Goal: Task Accomplishment & Management: Complete application form

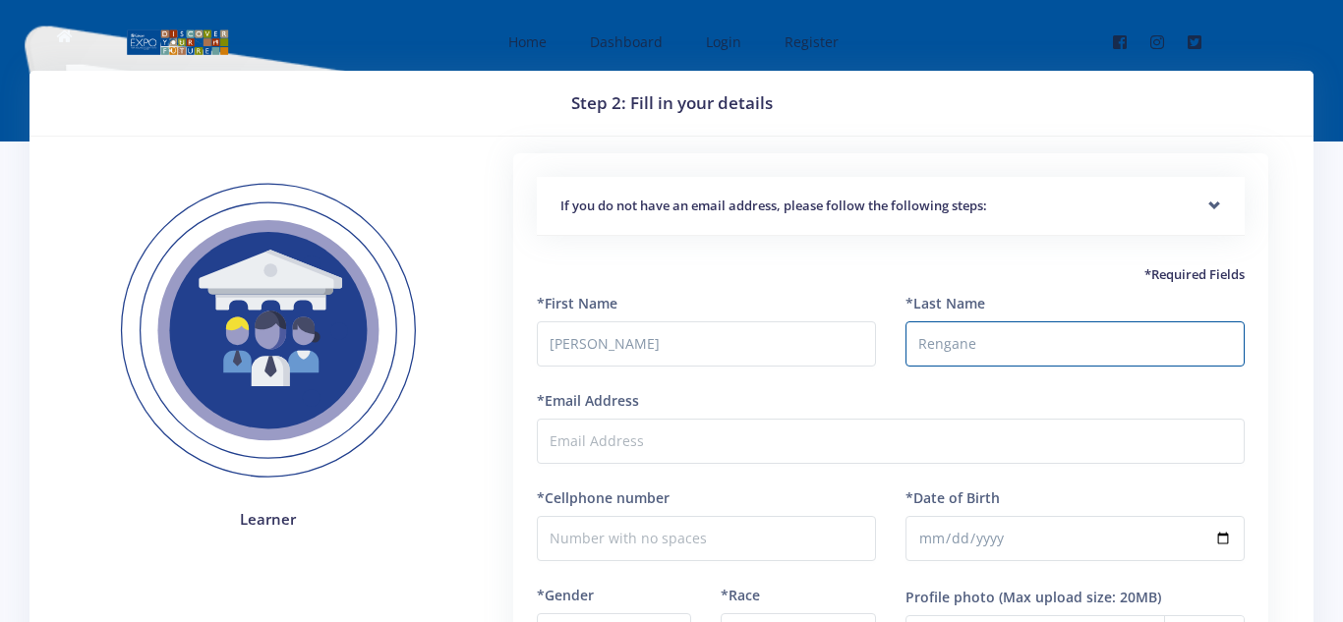
type input "Rengane"
click at [667, 530] on input "*Cellphone number" at bounding box center [706, 538] width 339 height 45
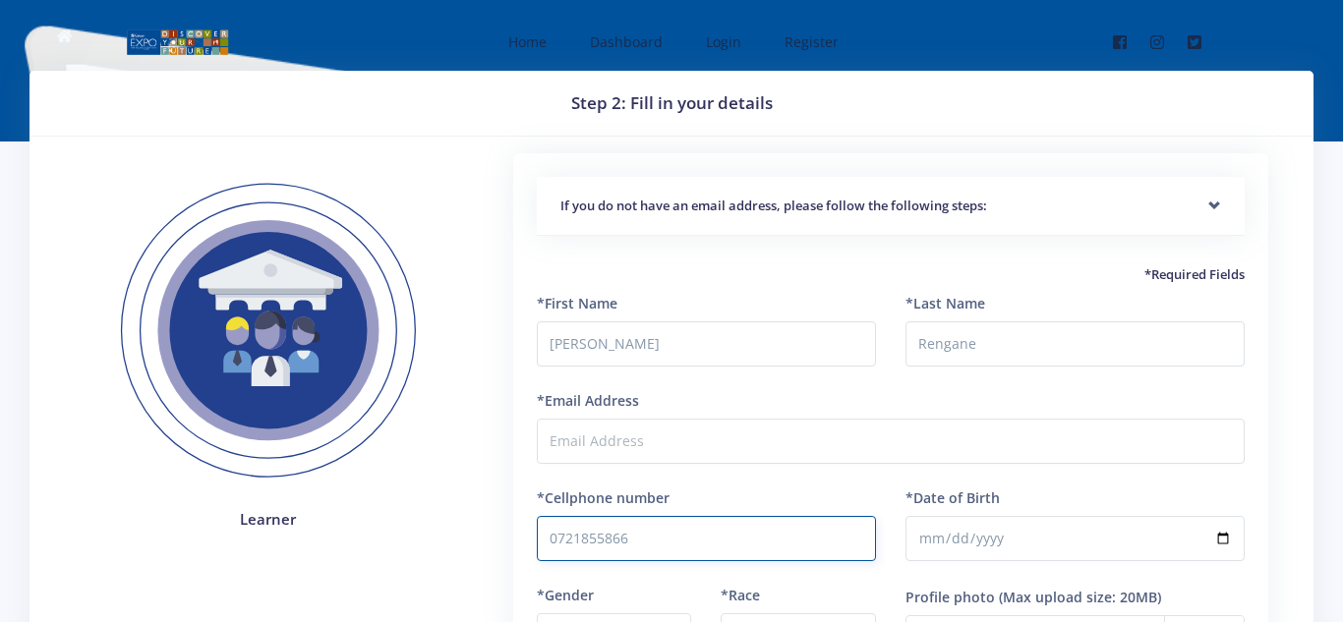
type input "0721855866"
click at [963, 547] on input "*Date of Birth" at bounding box center [1074, 538] width 339 height 45
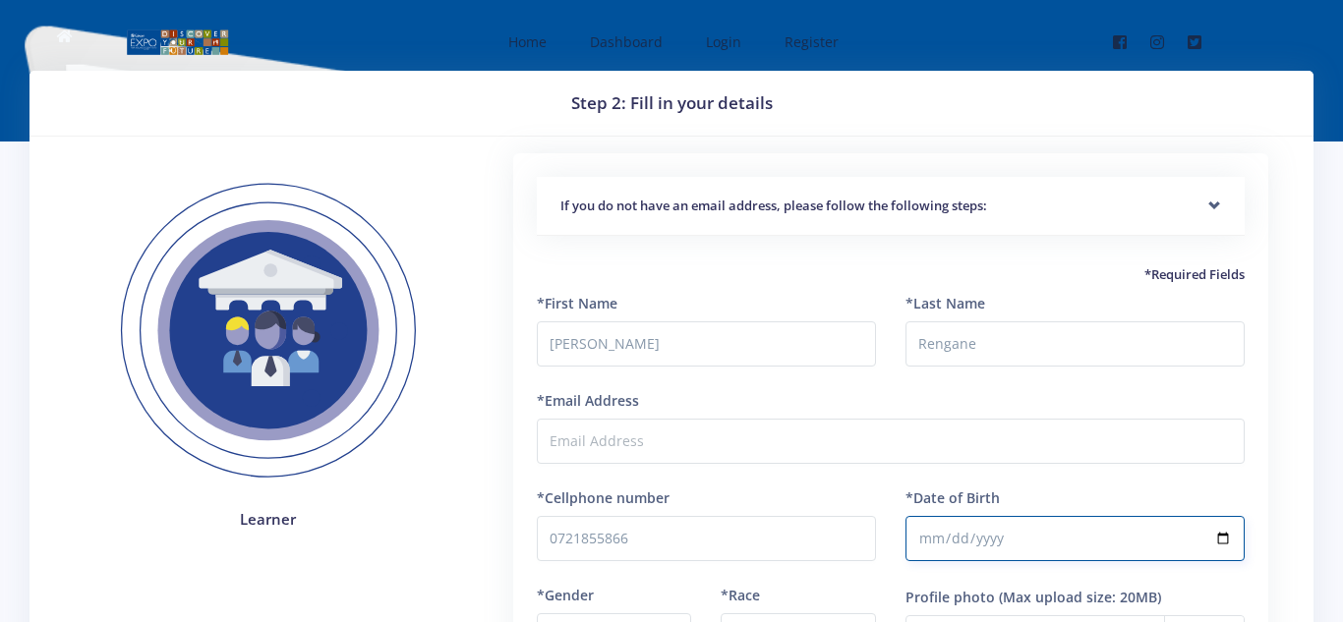
click at [920, 547] on input "*Date of Birth" at bounding box center [1074, 538] width 339 height 45
type input "[DATE]"
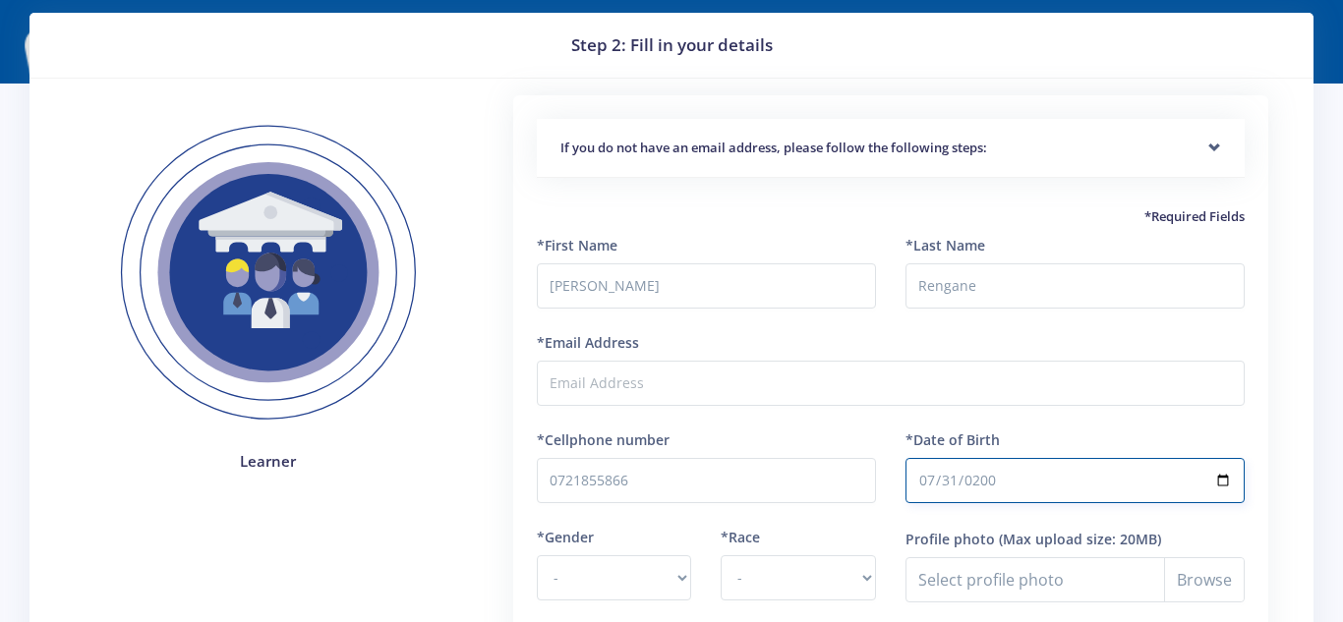
scroll to position [117, 0]
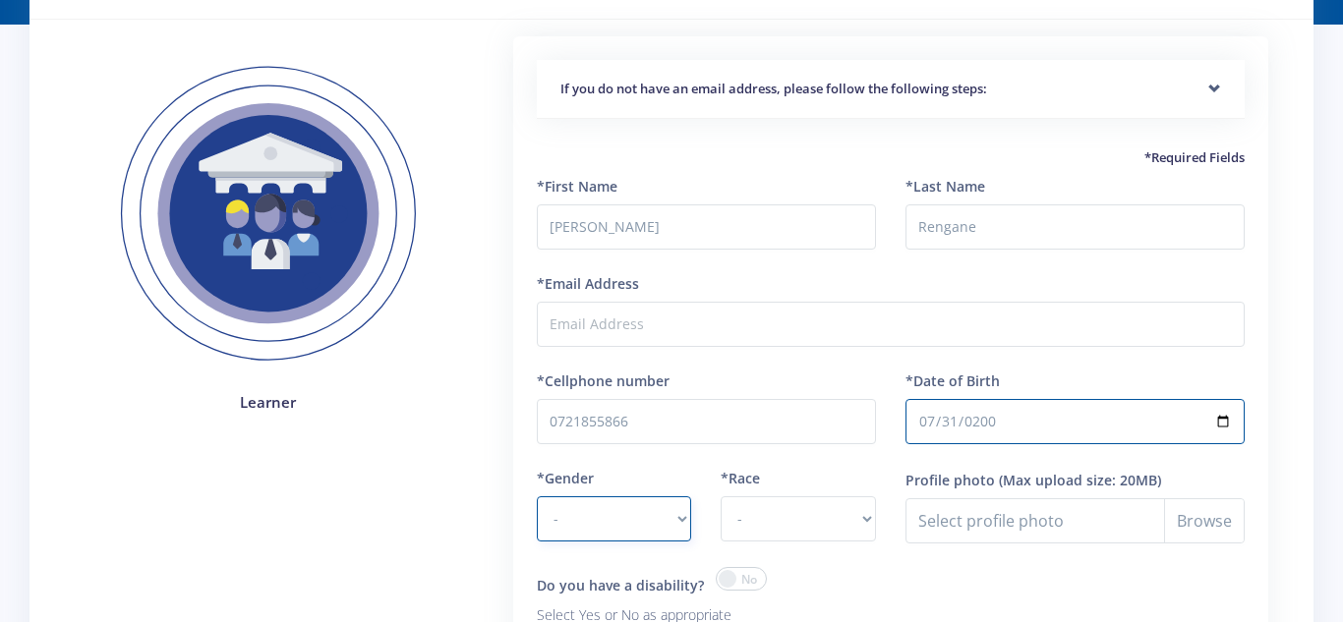
click at [628, 506] on select "- [DEMOGRAPHIC_DATA] [DEMOGRAPHIC_DATA]" at bounding box center [614, 518] width 155 height 45
select select "F"
click at [537, 496] on select "- [DEMOGRAPHIC_DATA] [DEMOGRAPHIC_DATA]" at bounding box center [614, 518] width 155 height 45
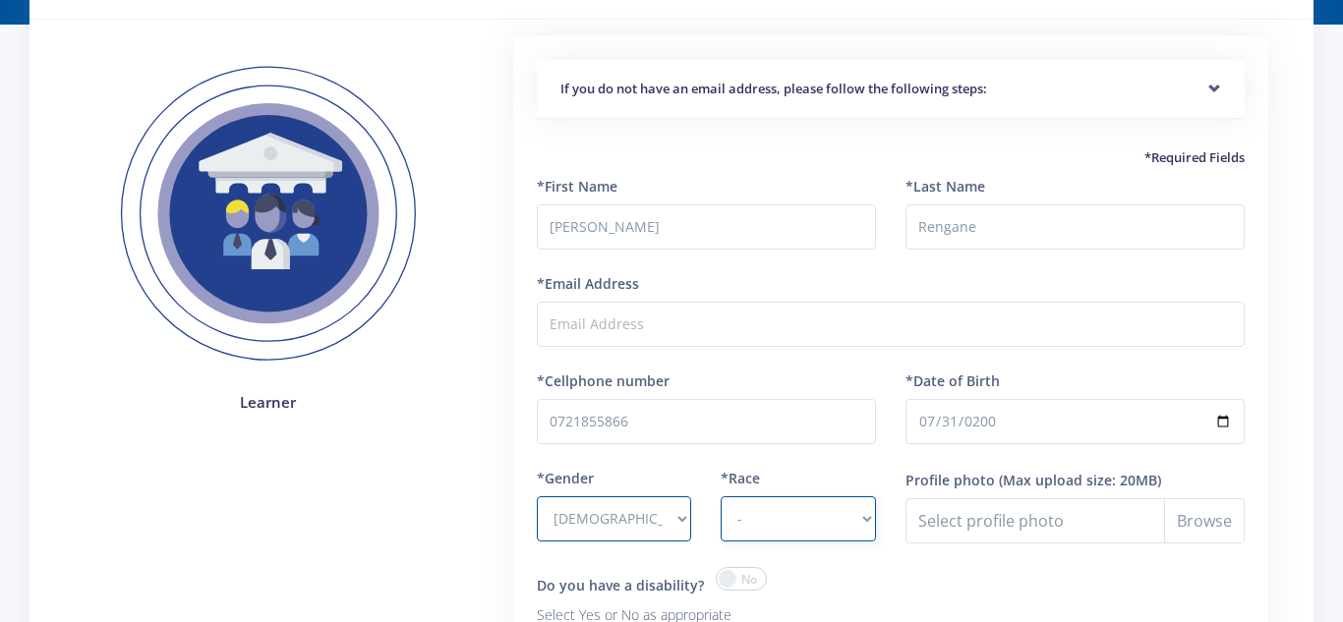
click at [776, 510] on select "- [DEMOGRAPHIC_DATA] Coloured Indian White Other" at bounding box center [798, 518] width 155 height 45
select select "[DEMOGRAPHIC_DATA]"
click at [721, 496] on select "- [DEMOGRAPHIC_DATA] Coloured Indian White Other" at bounding box center [798, 518] width 155 height 45
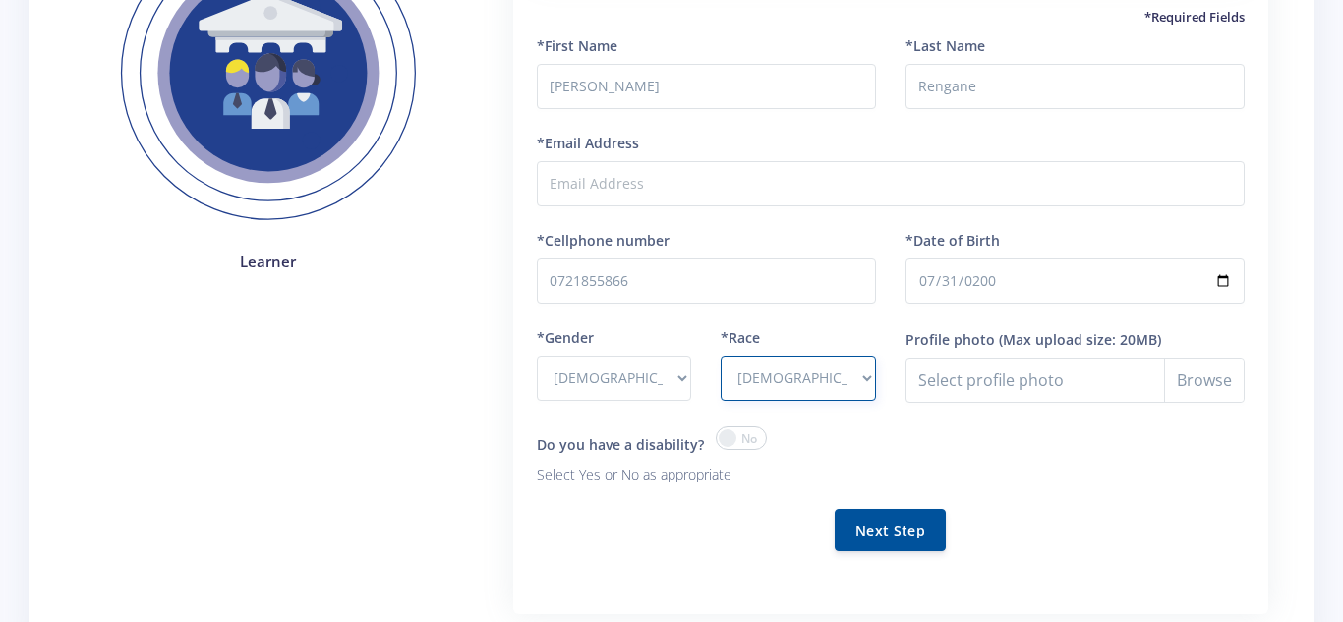
scroll to position [253, 0]
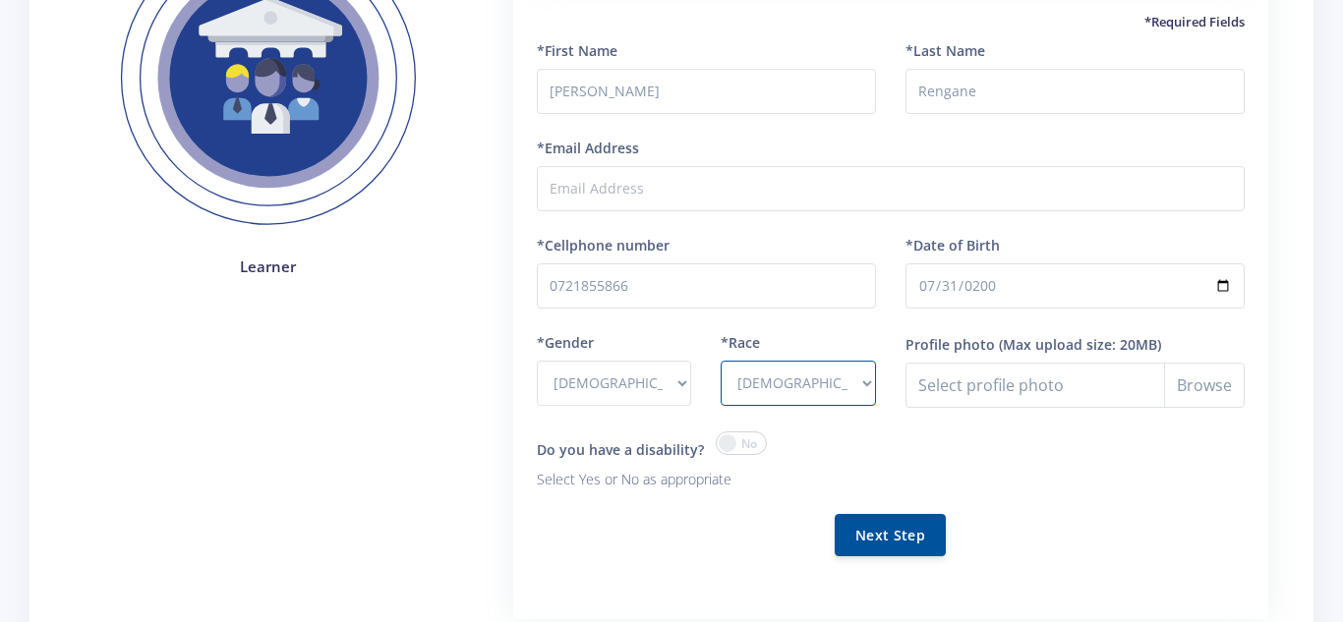
click at [734, 451] on span at bounding box center [741, 444] width 51 height 24
click at [0, 0] on input "checkbox" at bounding box center [0, 0] width 0 height 0
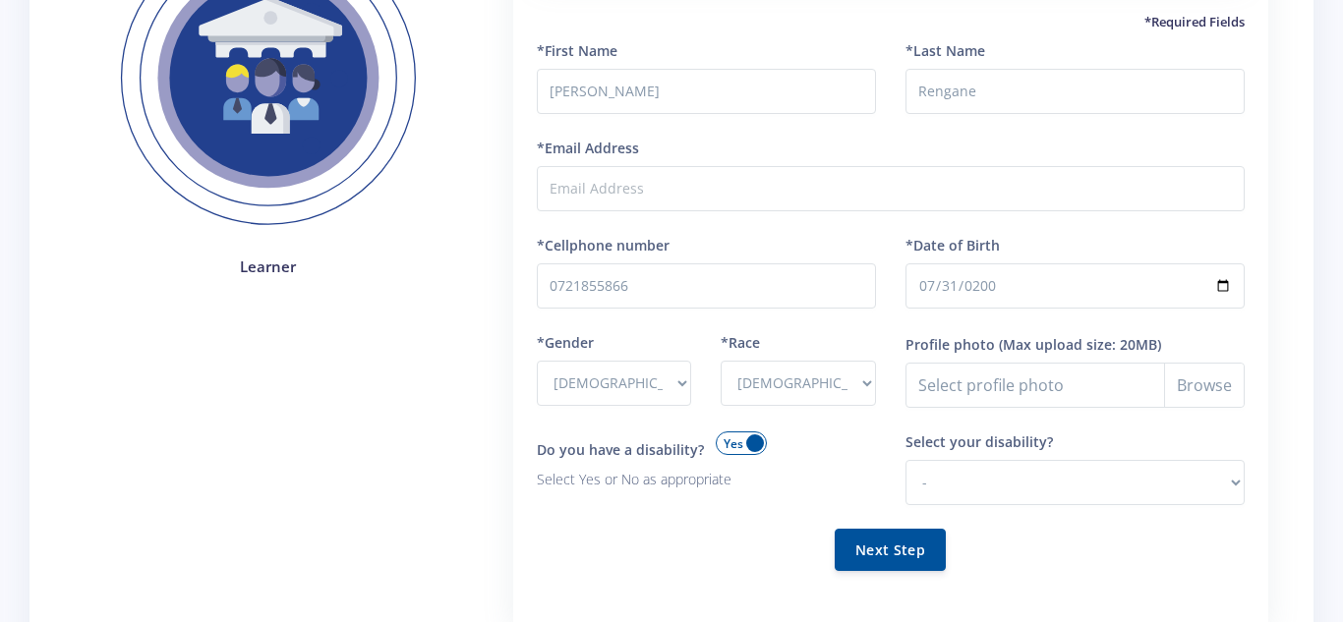
click at [743, 447] on span at bounding box center [741, 444] width 51 height 24
click at [0, 0] on input "checkbox" at bounding box center [0, 0] width 0 height 0
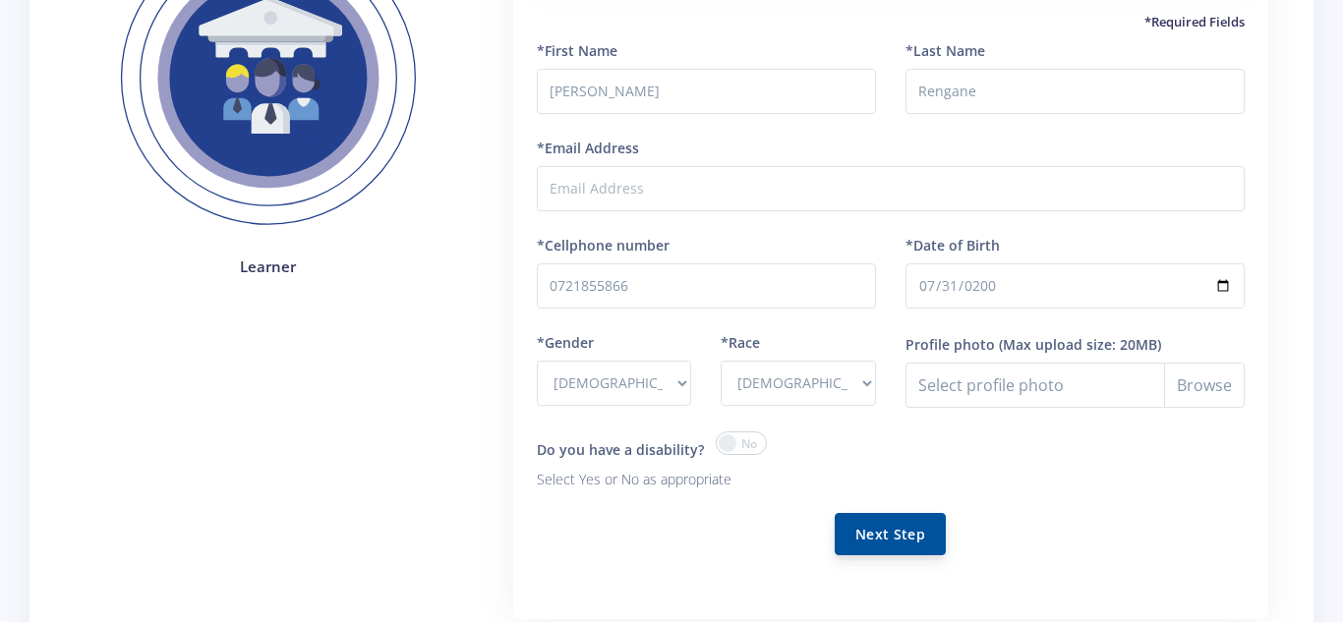
click at [890, 542] on button "Next Step" at bounding box center [890, 534] width 111 height 42
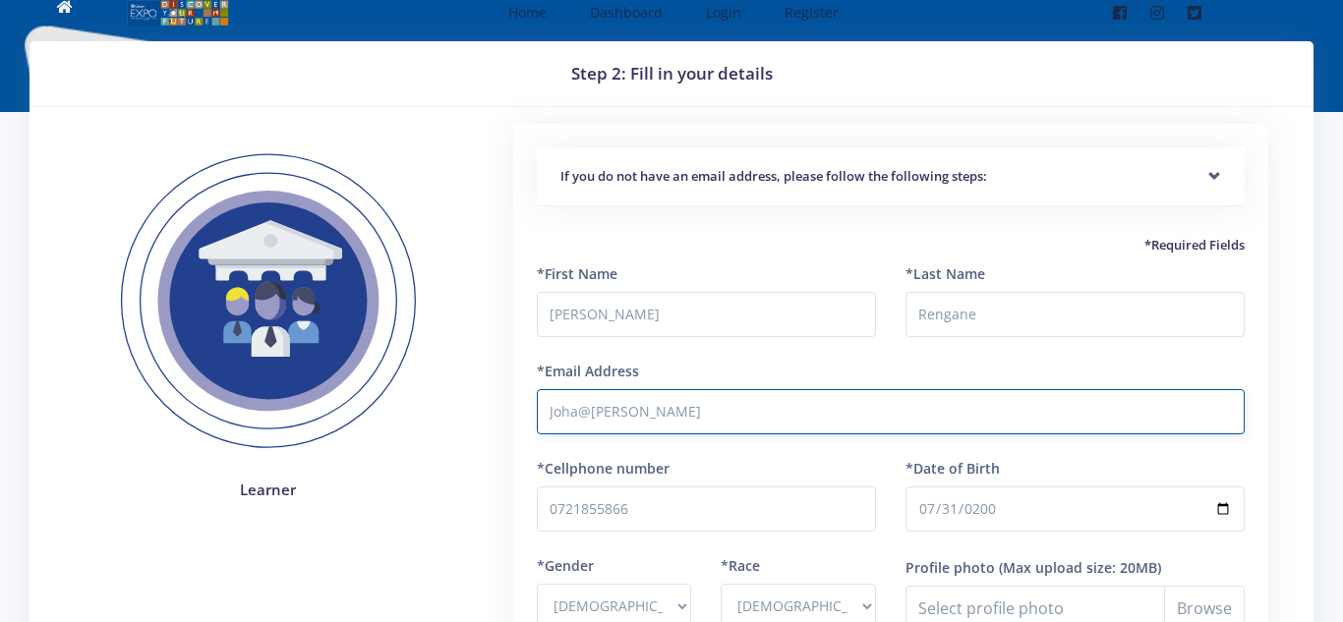
scroll to position [0, 0]
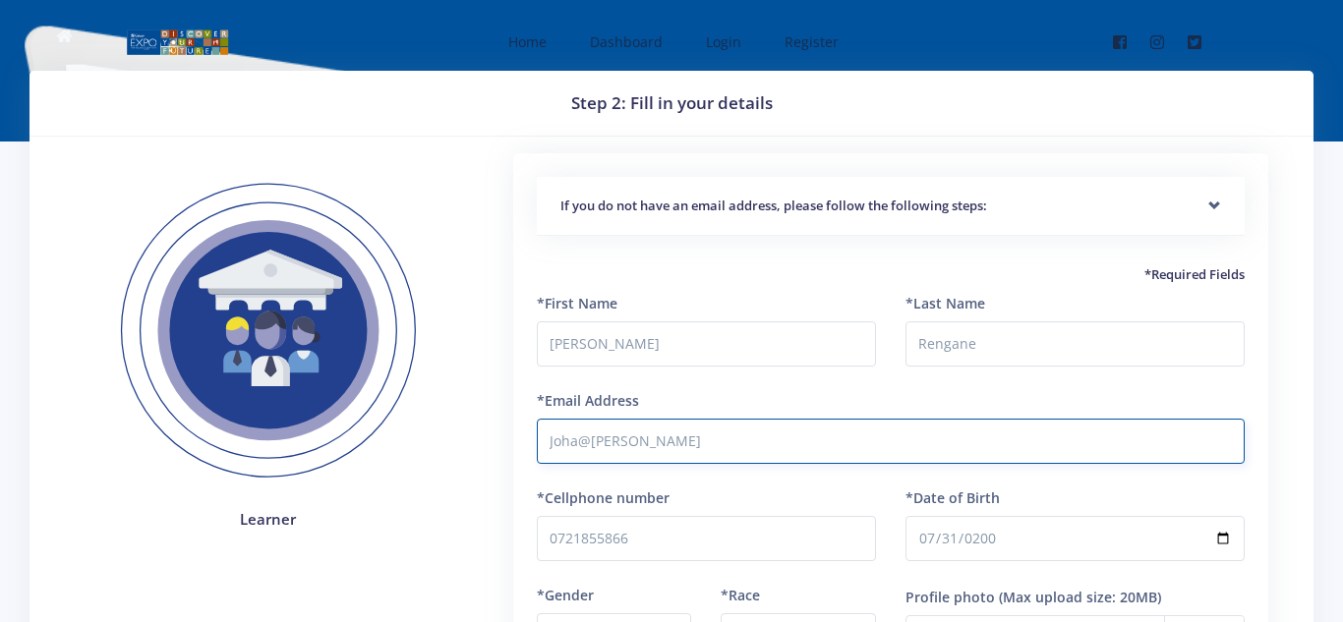
type input "Joha@[PERSON_NAME]"
click at [1213, 212] on div "If you do not have an email address, please follow the following steps:" at bounding box center [891, 207] width 708 height 60
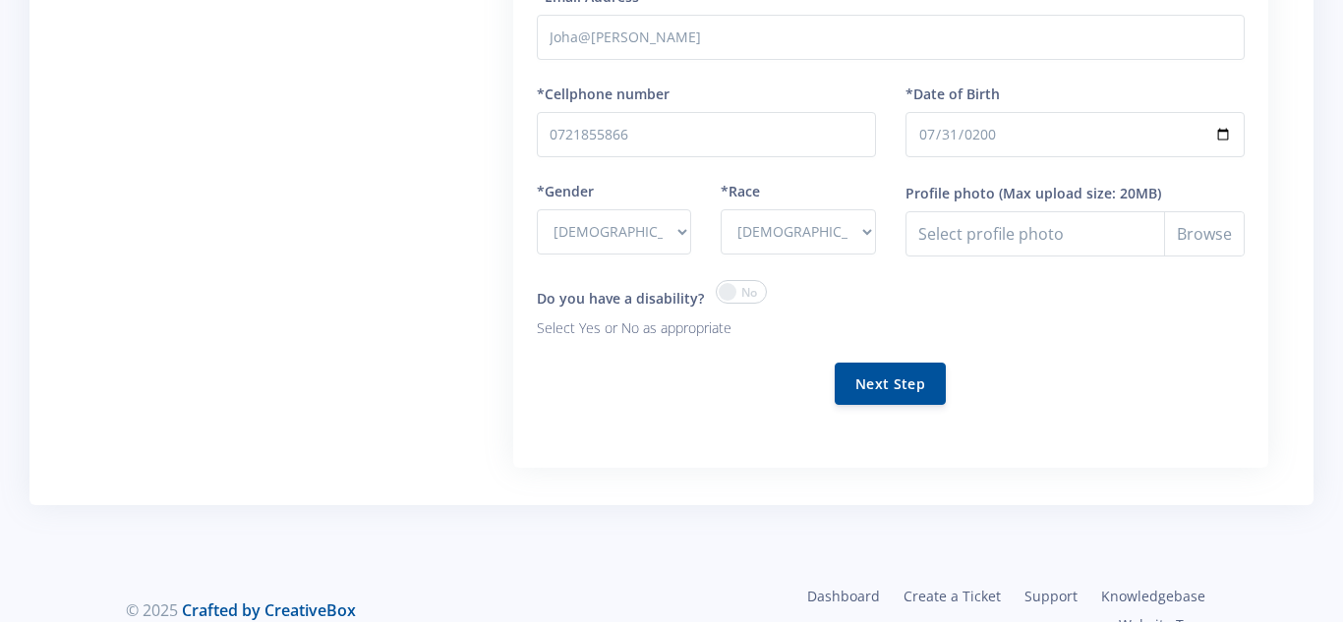
scroll to position [696, 0]
click at [885, 370] on button "Next Step" at bounding box center [890, 381] width 111 height 42
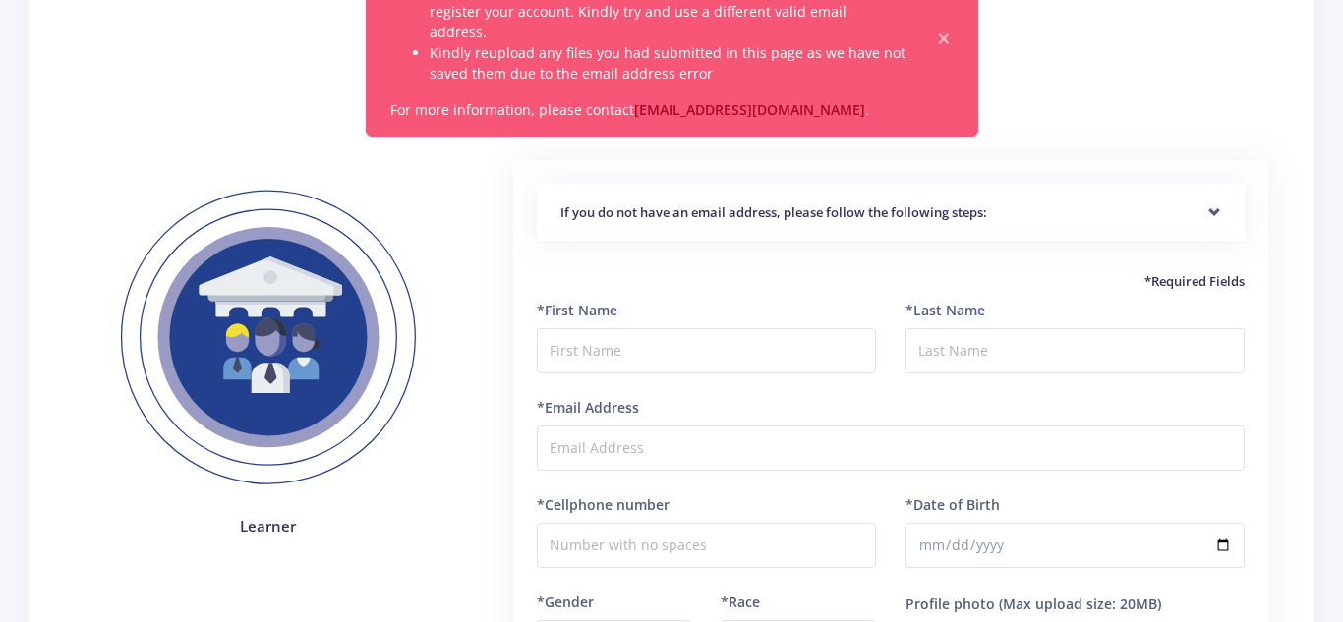
scroll to position [206, 0]
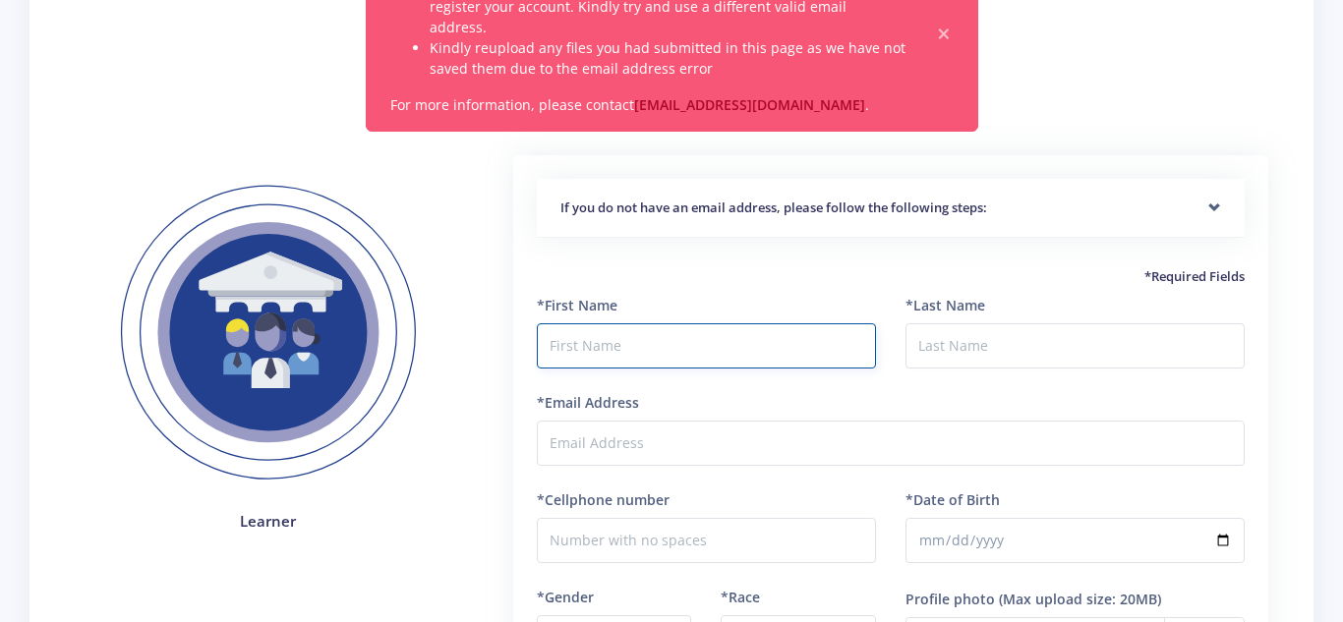
click at [652, 325] on input "text" at bounding box center [706, 345] width 339 height 45
type input "johanna"
click at [990, 323] on input "*Last Name" at bounding box center [1074, 345] width 339 height 45
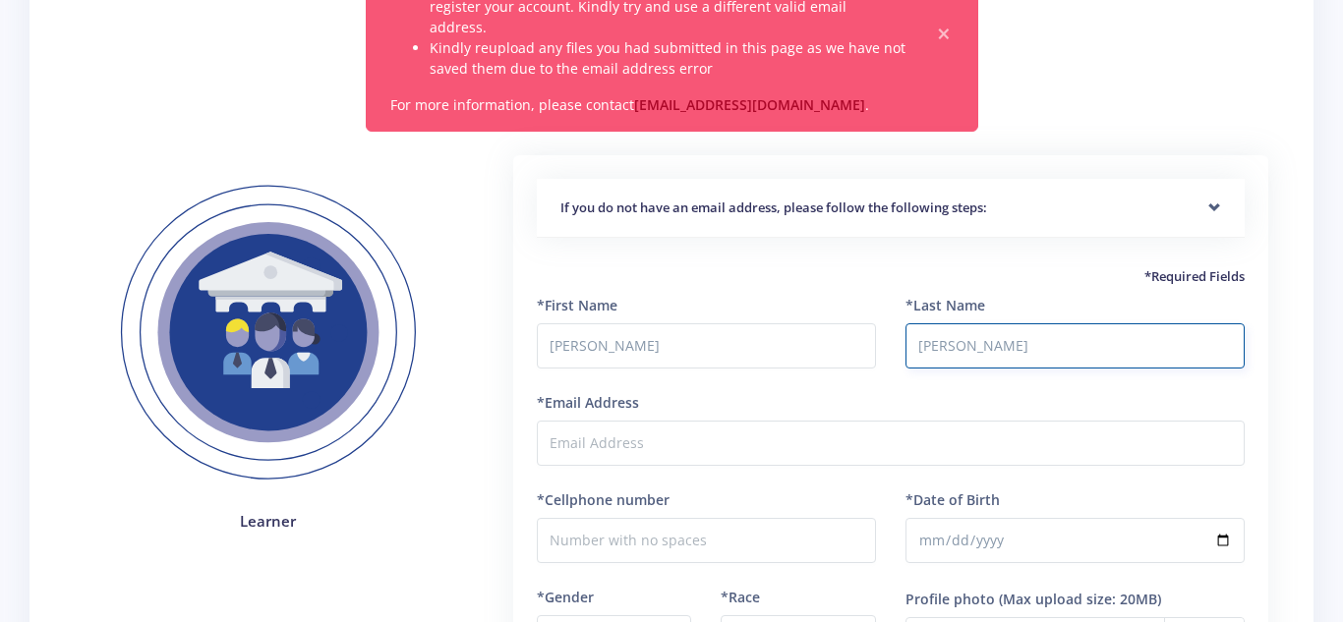
type input "Regane"
